Goal: Task Accomplishment & Management: Manage account settings

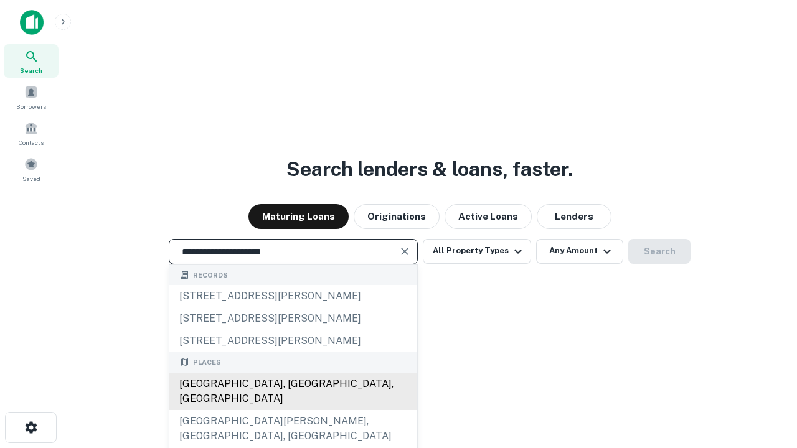
click at [293, 410] on div "[GEOGRAPHIC_DATA], [GEOGRAPHIC_DATA], [GEOGRAPHIC_DATA]" at bounding box center [293, 391] width 248 height 37
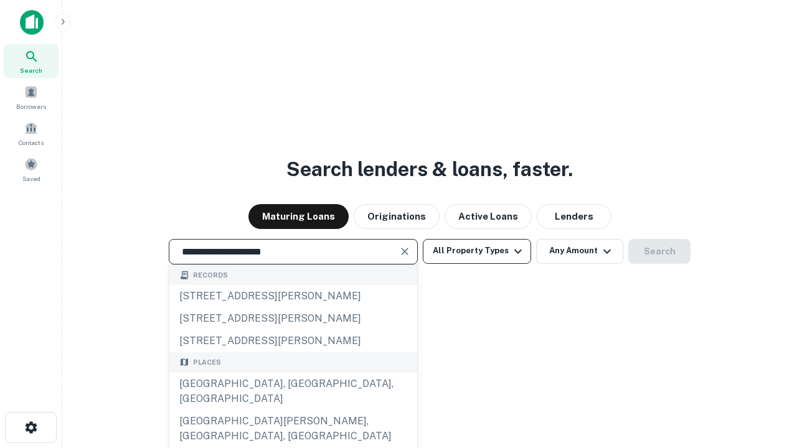
type input "**********"
click at [477, 251] on button "All Property Types" at bounding box center [477, 251] width 108 height 25
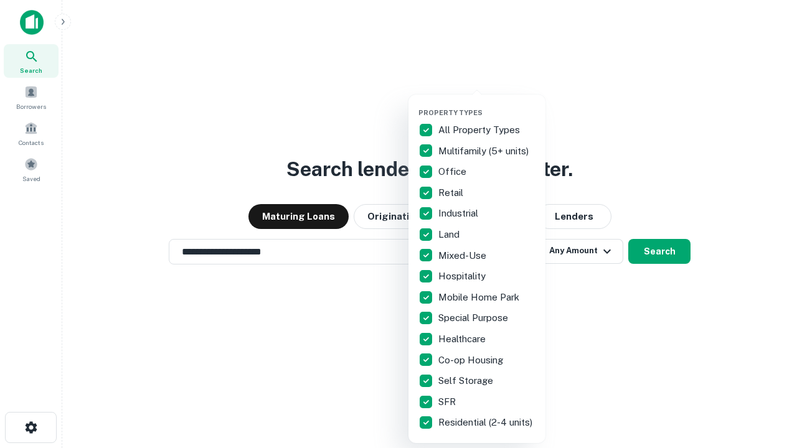
click at [487, 105] on button "button" at bounding box center [487, 105] width 137 height 1
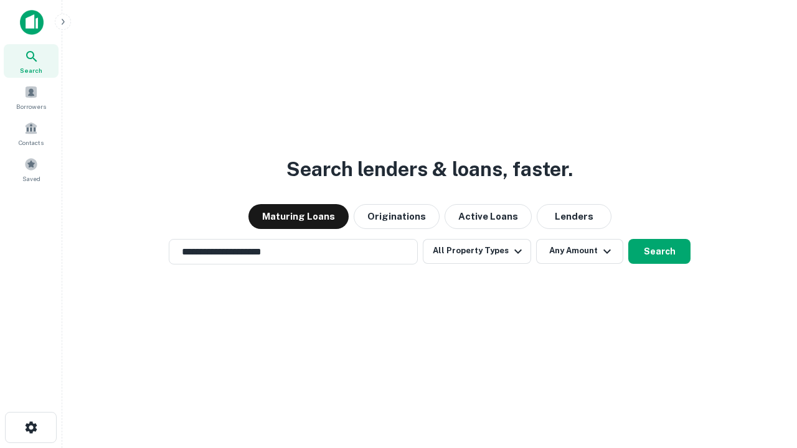
scroll to position [19, 0]
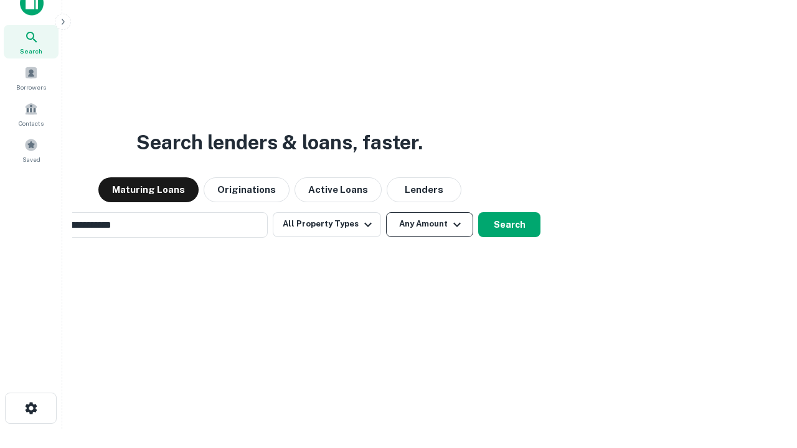
click at [386, 212] on button "Any Amount" at bounding box center [429, 224] width 87 height 25
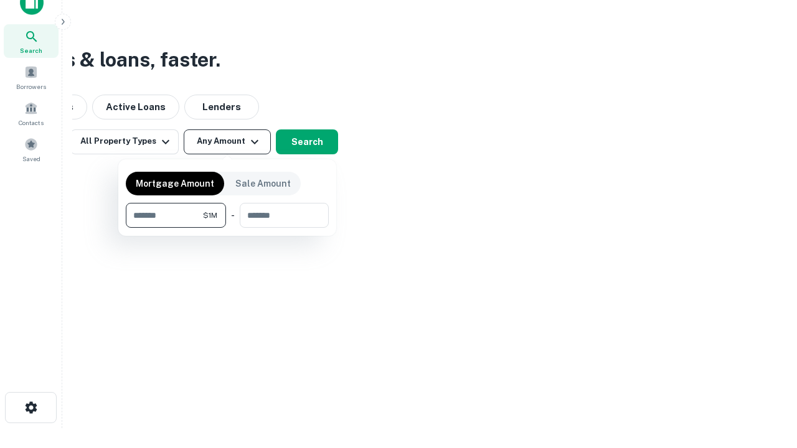
type input "*******"
click at [227, 228] on button "button" at bounding box center [227, 228] width 203 height 1
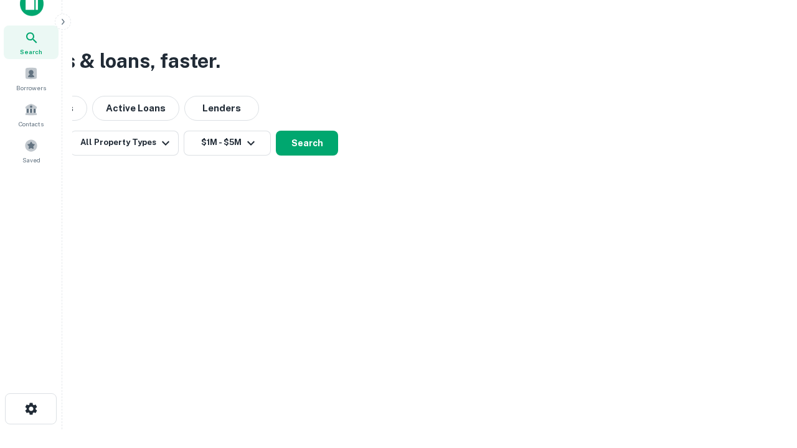
scroll to position [7, 230]
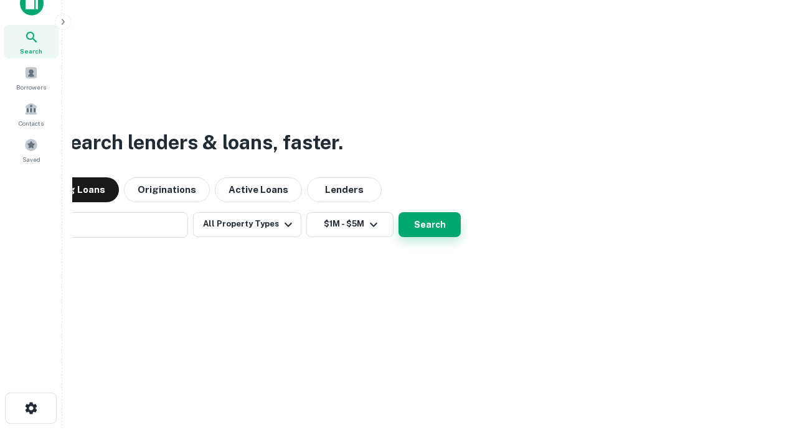
click at [399, 212] on button "Search" at bounding box center [430, 224] width 62 height 25
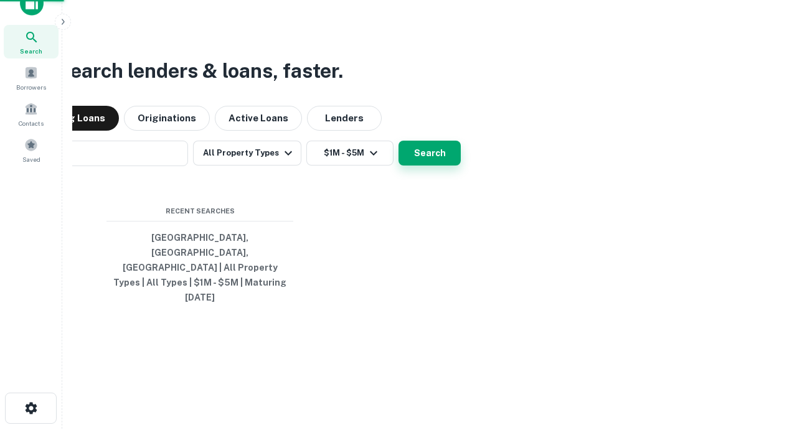
scroll to position [33, 353]
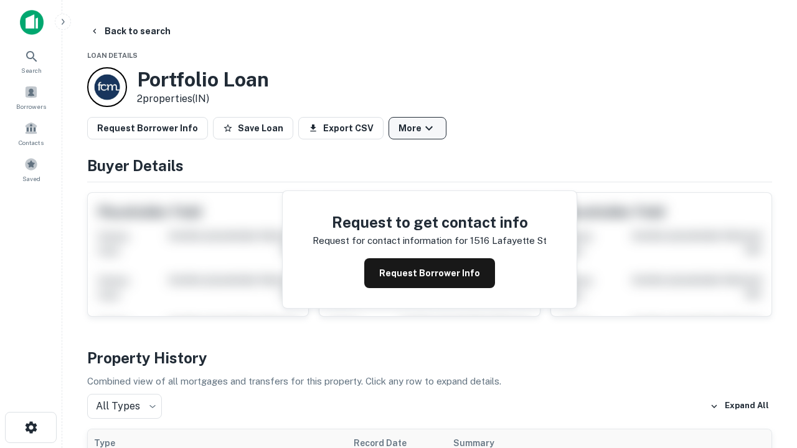
click at [417, 128] on button "More" at bounding box center [418, 128] width 58 height 22
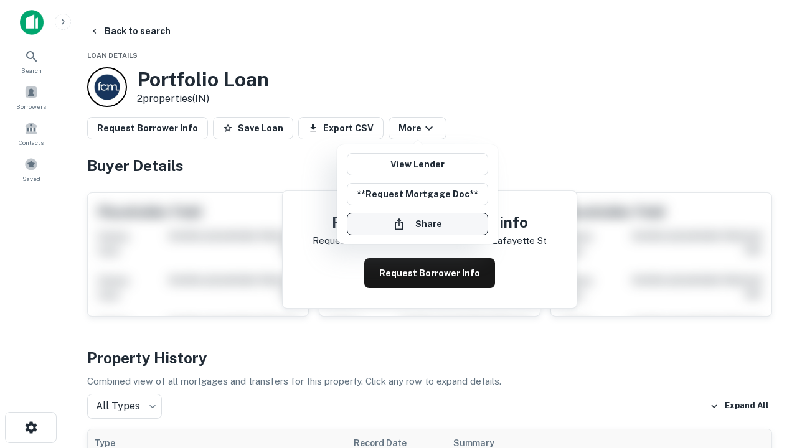
click at [417, 224] on button "Share" at bounding box center [417, 224] width 141 height 22
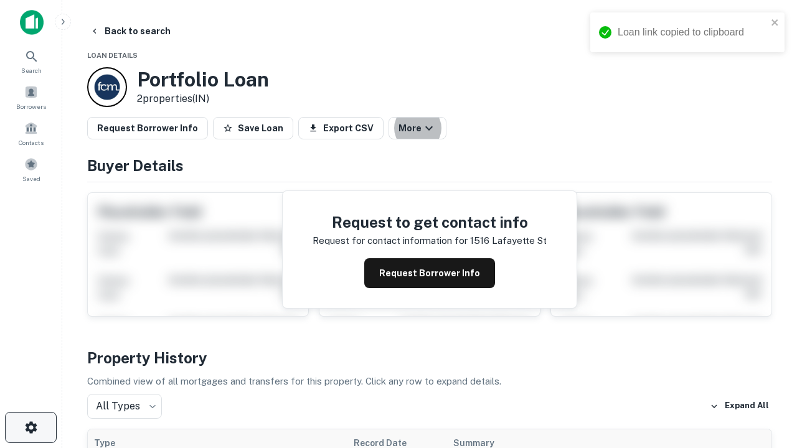
click at [31, 428] on icon "button" at bounding box center [31, 427] width 15 height 15
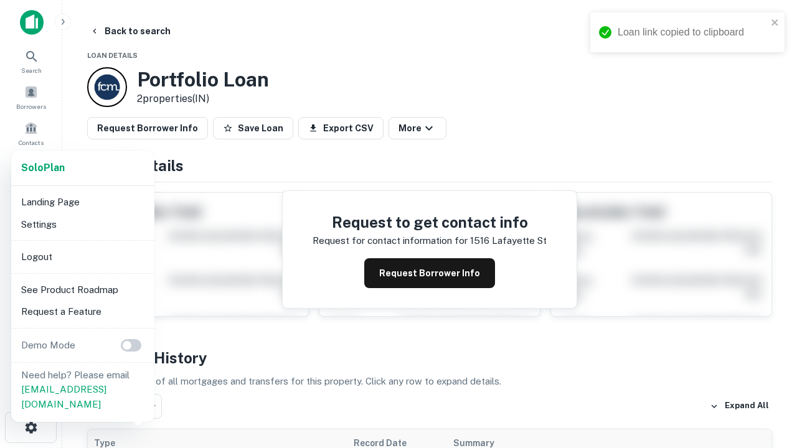
click at [82, 257] on li "Logout" at bounding box center [82, 257] width 133 height 22
